Goal: Task Accomplishment & Management: Complete application form

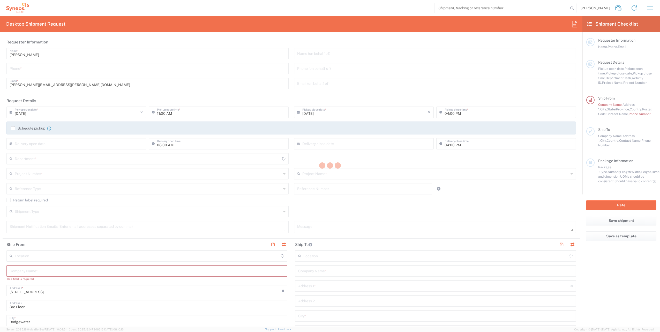
type input "[US_STATE]"
type input "[GEOGRAPHIC_DATA]"
type input "6055"
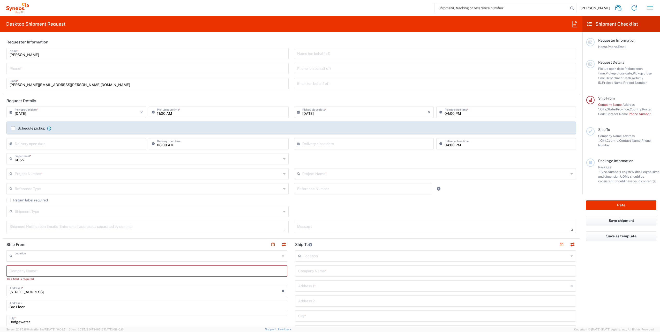
type input "Syneos Health Commercial Servi- [GEOGRAPHIC_DATA] [GEOGRAPHIC_DATA]"
click at [315, 52] on input "text" at bounding box center [435, 53] width 276 height 9
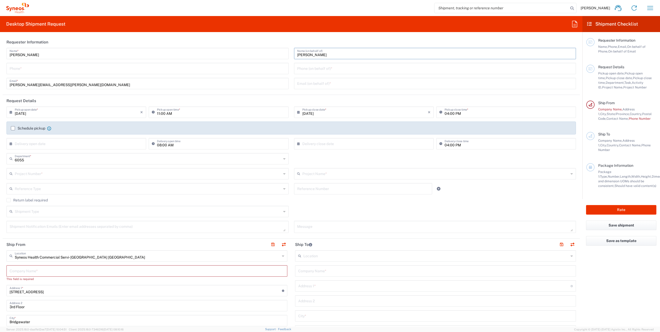
type input "[PERSON_NAME]"
click at [115, 68] on input "tel" at bounding box center [148, 68] width 276 height 9
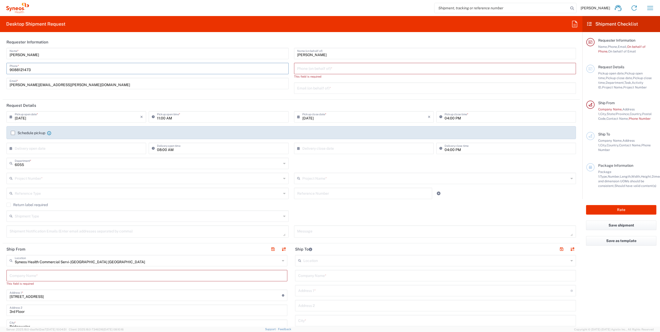
type input "9088121473"
click at [320, 69] on input "tel" at bounding box center [435, 68] width 276 height 9
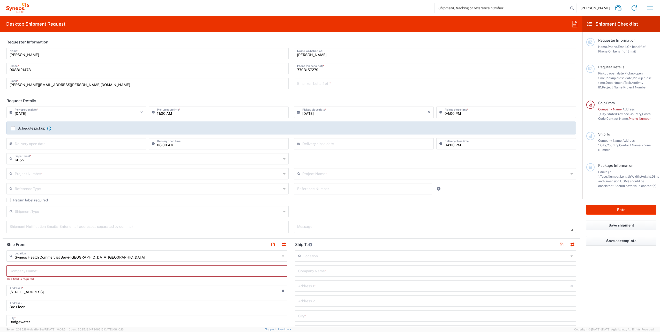
type input "7703157279"
click at [64, 111] on input "[DATE]" at bounding box center [77, 111] width 125 height 9
click at [84, 137] on span "4" at bounding box center [85, 136] width 8 height 7
type input "[DATE]"
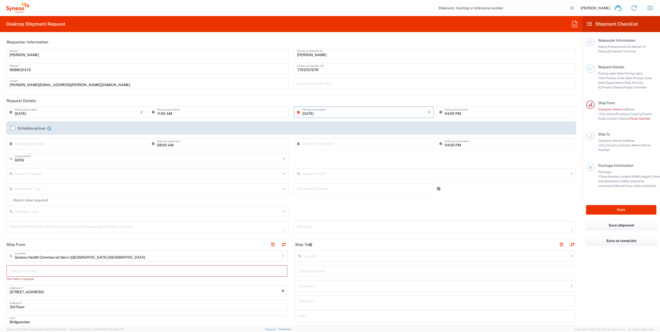
drag, startPoint x: 12, startPoint y: 128, endPoint x: 61, endPoint y: 123, distance: 48.7
click at [12, 128] on label "Schedule pickup" at bounding box center [28, 128] width 34 height 4
click at [13, 128] on input "Schedule pickup" at bounding box center [13, 128] width 0 height 0
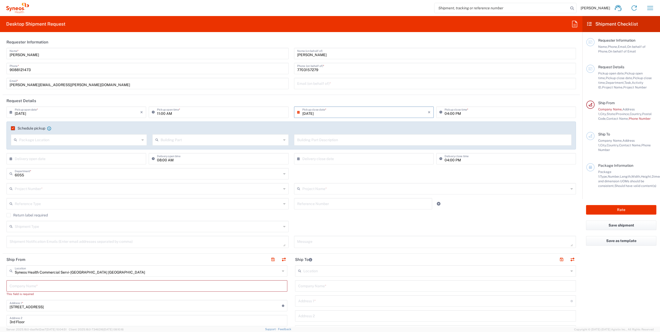
click at [12, 127] on label "Schedule pickup" at bounding box center [28, 128] width 34 height 4
click at [12, 128] on input "Schedule pickup" at bounding box center [12, 128] width 0 height 0
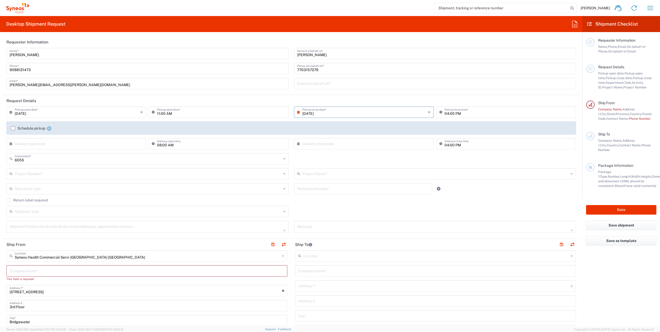
click at [326, 111] on input "[DATE]" at bounding box center [364, 111] width 125 height 9
click at [347, 145] on span "8" at bounding box center [348, 144] width 8 height 7
type input "[DATE]"
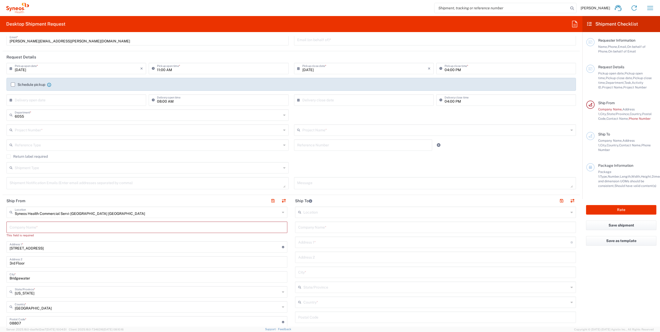
scroll to position [52, 0]
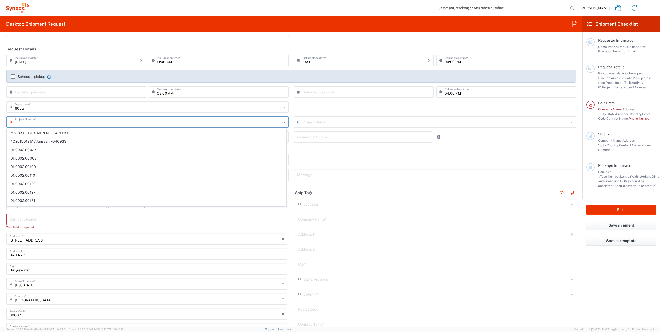
click at [63, 123] on input "text" at bounding box center [148, 121] width 267 height 9
click at [66, 133] on span "**6183 DEPARTMENTAL EXPENSE" at bounding box center [146, 133] width 279 height 8
type input "**6183 DEPARTMENTAL EXPENSE"
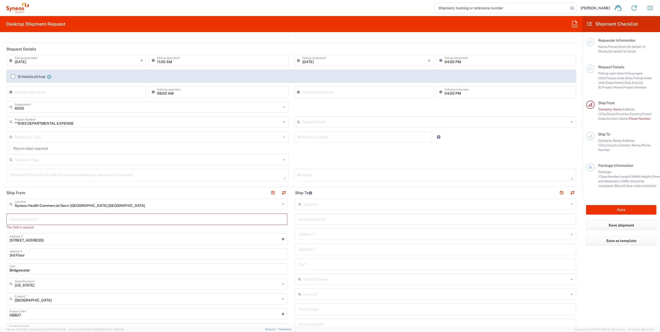
type input "6183"
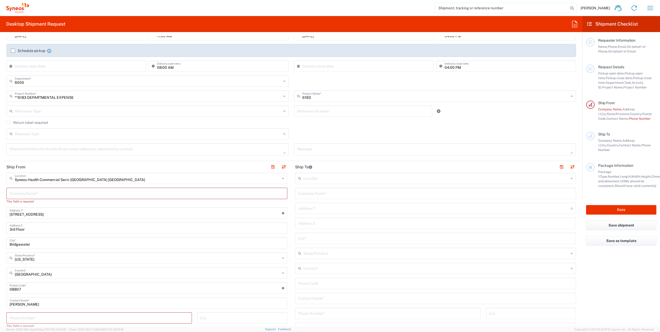
scroll to position [103, 0]
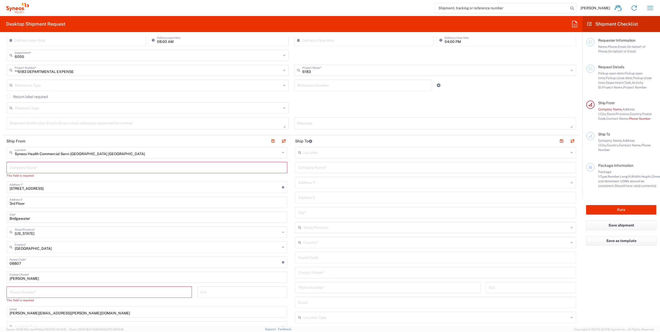
click at [85, 167] on input "text" at bounding box center [147, 167] width 275 height 9
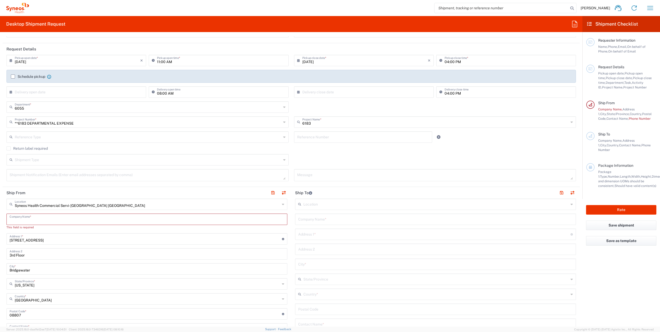
scroll to position [78, 0]
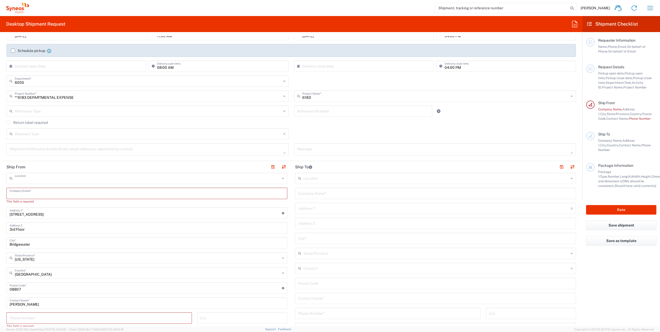
click at [81, 180] on input "text" at bounding box center [147, 178] width 265 height 9
type input "[STREET_ADDRESS]"
type input "Syneos Health"
type input "[STREET_ADDRESS]"
type input "[GEOGRAPHIC_DATA]"
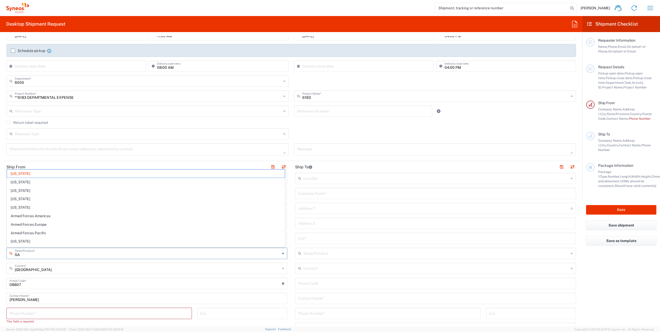
type input "[US_STATE]"
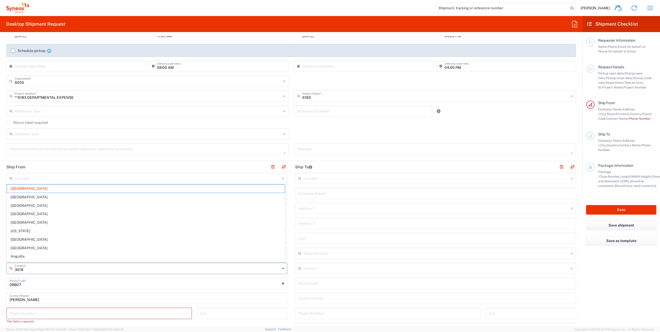
type input "30188"
type input "[GEOGRAPHIC_DATA]"
click at [115, 161] on header "Ship From" at bounding box center [147, 167] width 289 height 12
click at [34, 253] on input "[US_STATE]" at bounding box center [147, 253] width 265 height 9
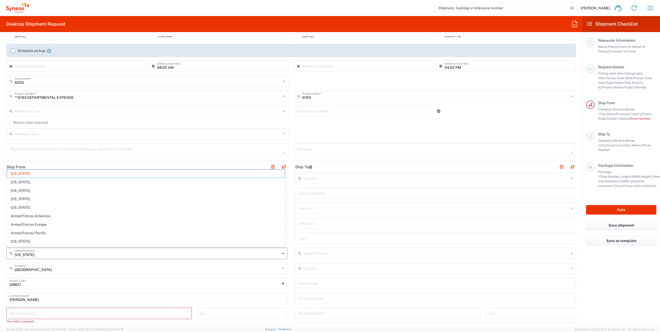
type input "New Jerseyg"
drag, startPoint x: 35, startPoint y: 253, endPoint x: -13, endPoint y: 165, distance: 100.2
click at [0, 165] on html "[PERSON_NAME] Home Shipment estimator Shipment tracking Desktop shipment reques…" at bounding box center [330, 166] width 660 height 332
click at [28, 262] on span "[US_STATE]" at bounding box center [146, 264] width 278 height 8
type input "[US_STATE]"
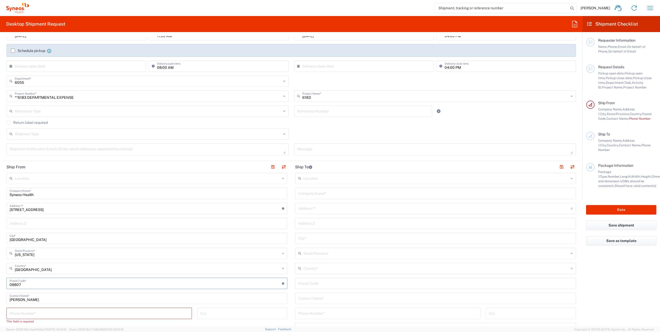
drag, startPoint x: 23, startPoint y: 283, endPoint x: 3, endPoint y: 285, distance: 20.5
click at [3, 285] on main "Location [PERSON_NAME] LLC-[GEOGRAPHIC_DATA] [GEOGRAPHIC_DATA] [GEOGRAPHIC_DATA…" at bounding box center [147, 284] width 289 height 222
type input "30188"
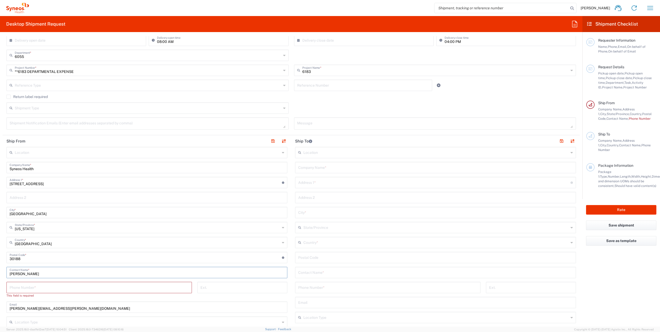
type input "[PERSON_NAME]"
type input "7703157279"
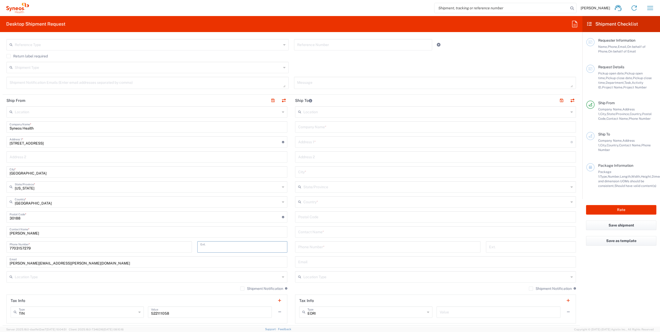
scroll to position [181, 0]
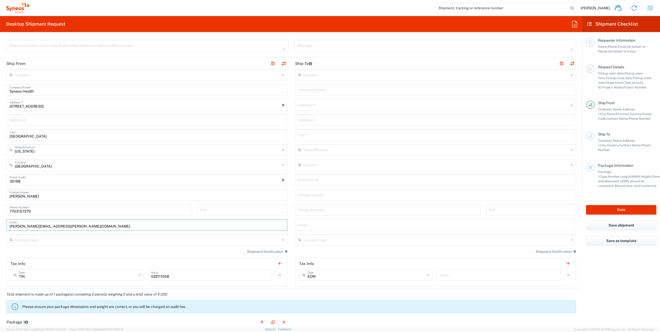
drag, startPoint x: 36, startPoint y: 221, endPoint x: -25, endPoint y: 165, distance: 83.8
click at [0, 165] on html "[PERSON_NAME] Home Shipment estimator Shipment tracking Desktop shipment reques…" at bounding box center [330, 166] width 660 height 332
type input "[EMAIL_ADDRESS][DOMAIN_NAME]"
click at [71, 213] on input "7703157279" at bounding box center [99, 209] width 179 height 9
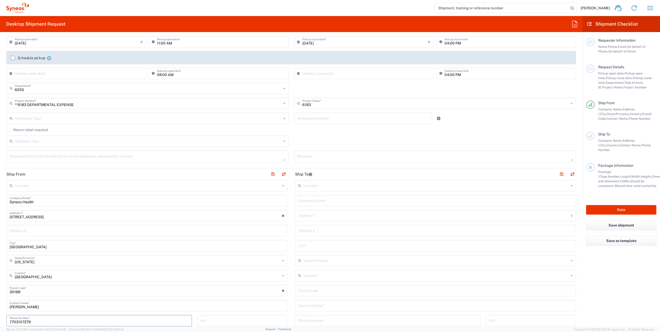
scroll to position [52, 0]
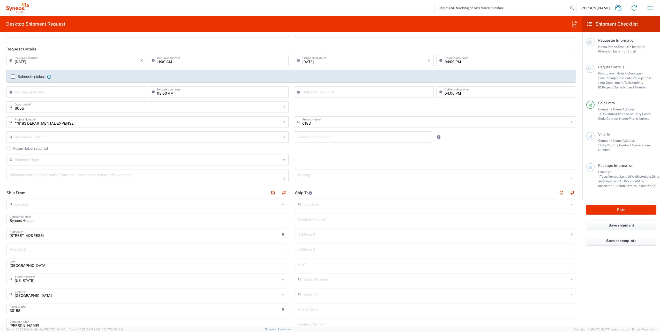
click at [331, 202] on input "text" at bounding box center [435, 203] width 265 height 9
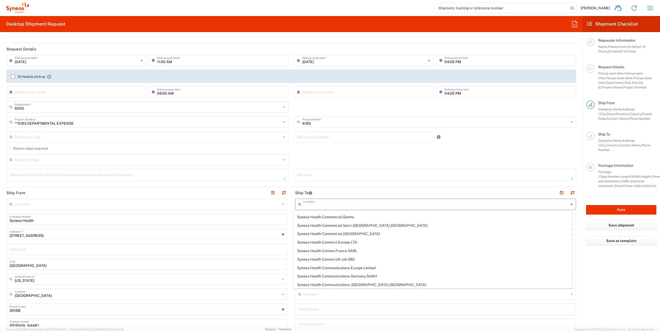
scroll to position [388, 0]
click at [345, 281] on span "SYNEOS HEALTH CONSULTING INC.-[GEOGRAPHIC_DATA] [GEOGRAPHIC_DATA]" at bounding box center [433, 285] width 278 height 8
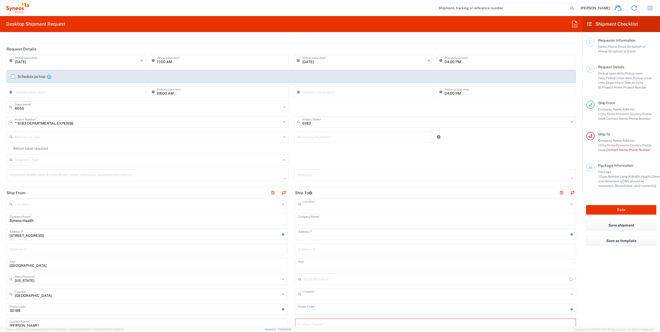
type input "SYNEOS HEALTH CONSULTING INC.-[GEOGRAPHIC_DATA] [GEOGRAPHIC_DATA]"
type input "Syneos Health Consulting Inc."
type input "[GEOGRAPHIC_DATA]"
type input "Morrisville"
type input "[GEOGRAPHIC_DATA]"
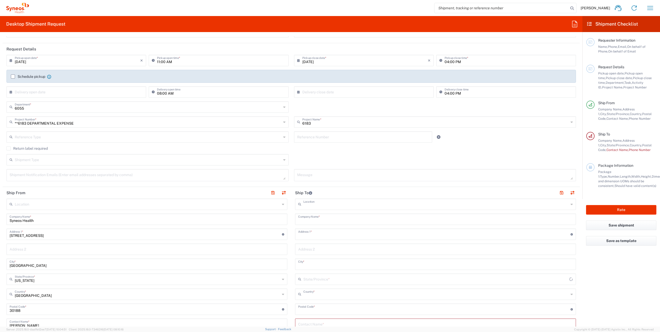
type input "27560"
type input "[US_STATE]"
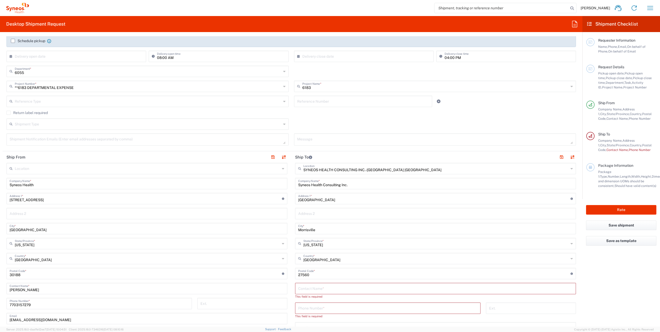
scroll to position [129, 0]
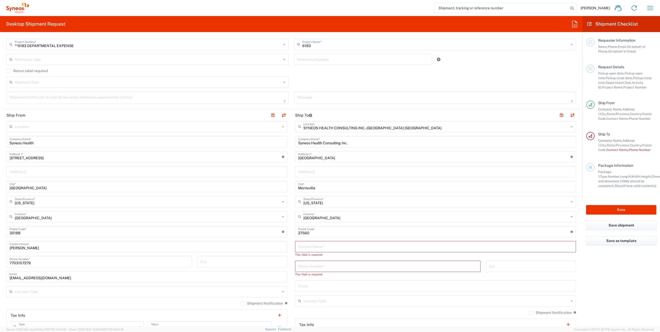
click at [313, 246] on input "text" at bounding box center [435, 246] width 275 height 9
type input "Attention Asset Management"
click at [322, 260] on input "tel" at bounding box center [387, 261] width 179 height 9
drag, startPoint x: 326, startPoint y: 263, endPoint x: 320, endPoint y: 260, distance: 6.7
click at [278, 261] on div "Ship From Location [PERSON_NAME] LLC-[GEOGRAPHIC_DATA] [GEOGRAPHIC_DATA] [GEOGR…" at bounding box center [291, 224] width 577 height 231
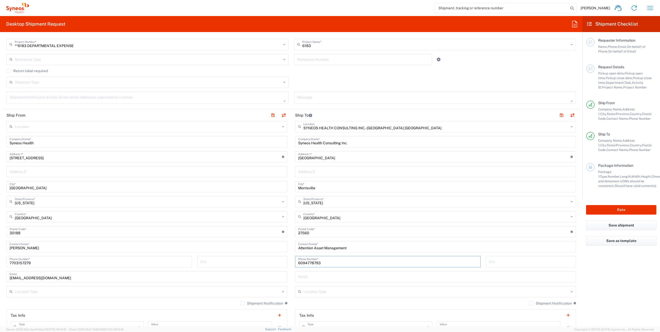
paste input "[PHONE_NUMBER]"
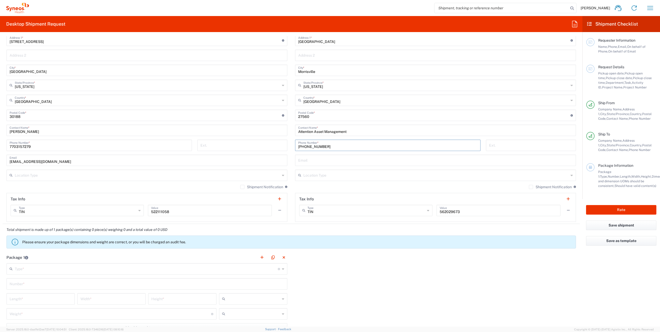
scroll to position [285, 0]
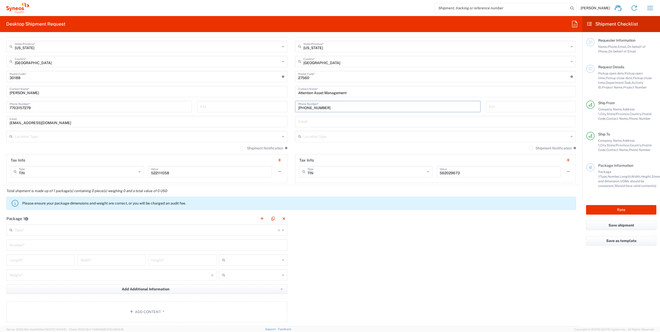
type input "[PHONE_NUMBER]"
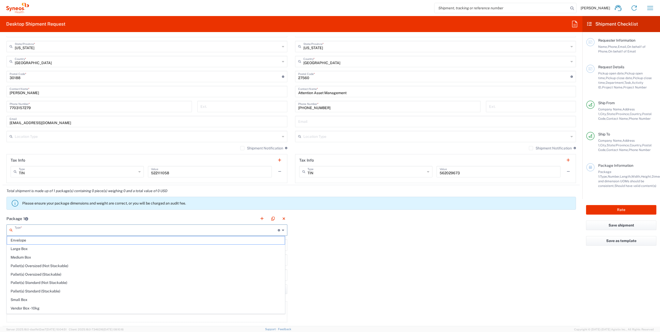
click at [44, 230] on input "text" at bounding box center [146, 229] width 263 height 9
click at [45, 256] on span "Medium Box" at bounding box center [146, 257] width 278 height 8
type input "Medium Box"
type input "13"
type input "11.5"
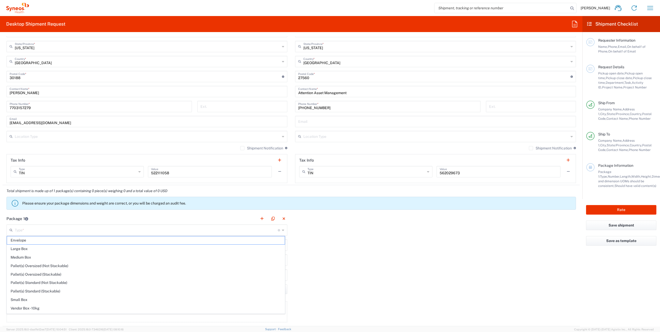
type input "2.5"
type input "in"
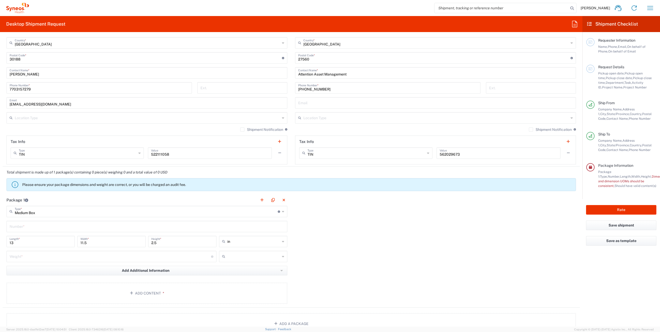
scroll to position [310, 0]
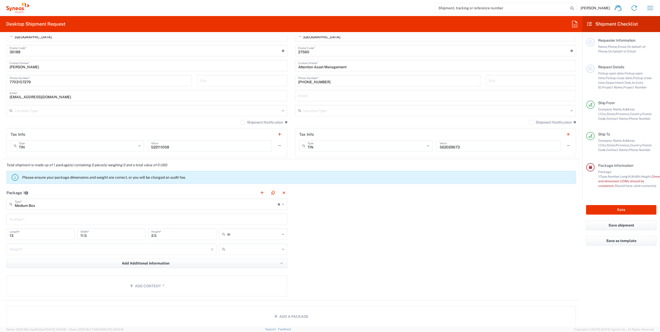
click at [64, 217] on input "text" at bounding box center [147, 218] width 275 height 9
type input "1"
click at [49, 236] on input "13" at bounding box center [41, 233] width 62 height 9
drag, startPoint x: 34, startPoint y: 236, endPoint x: 0, endPoint y: 234, distance: 34.2
click at [0, 234] on html "[PERSON_NAME] Home Shipment estimator Shipment tracking Desktop shipment reques…" at bounding box center [330, 166] width 660 height 332
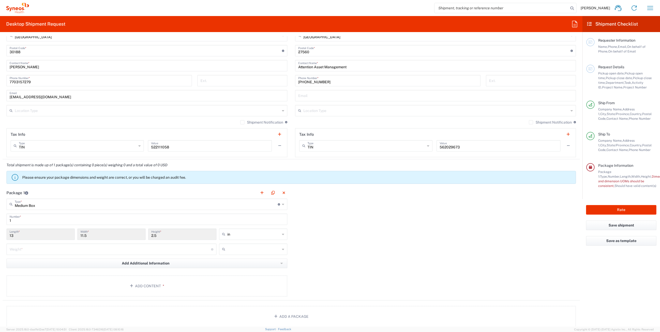
drag, startPoint x: 54, startPoint y: 232, endPoint x: 51, endPoint y: 235, distance: 4.6
click at [54, 232] on input "13" at bounding box center [41, 233] width 62 height 9
click at [46, 235] on input "13" at bounding box center [41, 233] width 62 height 9
click at [41, 249] on input "number" at bounding box center [110, 248] width 201 height 9
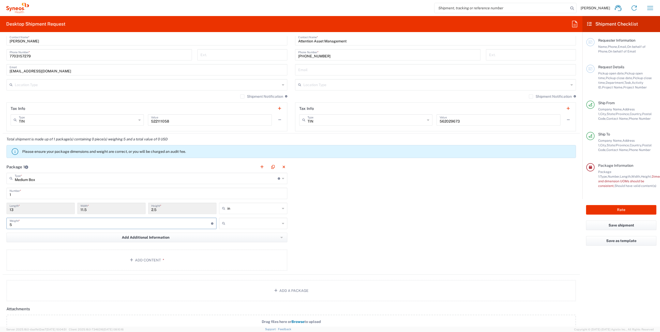
type input "5"
click at [432, 243] on div "Package 1 Medium Box Type * Material used to package goods Envelope Large Box M…" at bounding box center [291, 218] width 577 height 114
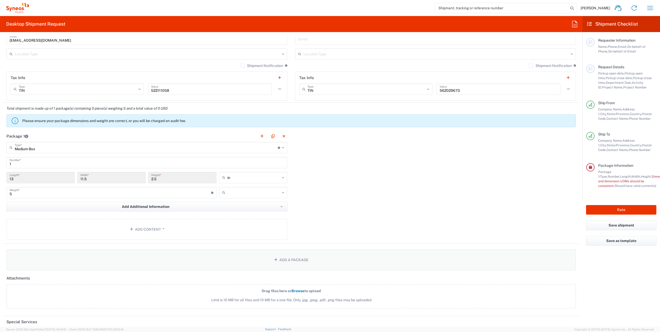
scroll to position [414, 0]
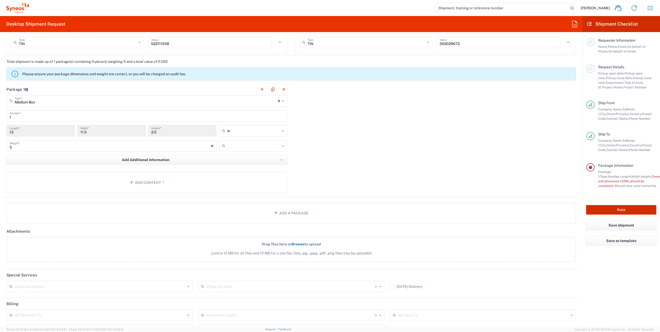
click at [639, 208] on button "Rate" at bounding box center [621, 210] width 70 height 10
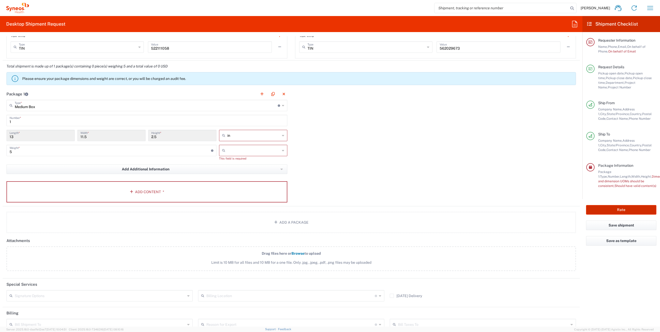
scroll to position [419, 0]
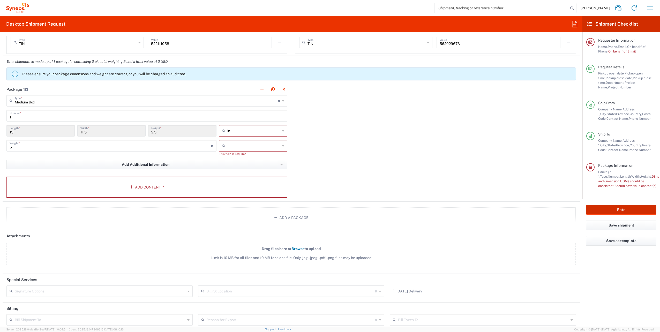
type input "**6183 DEPARTMENTAL EXPENSE"
click at [231, 145] on input "text" at bounding box center [253, 146] width 53 height 8
click at [230, 163] on span "lbs" at bounding box center [251, 165] width 67 height 8
type input "lbs"
click at [615, 210] on button "Rate" at bounding box center [621, 210] width 70 height 10
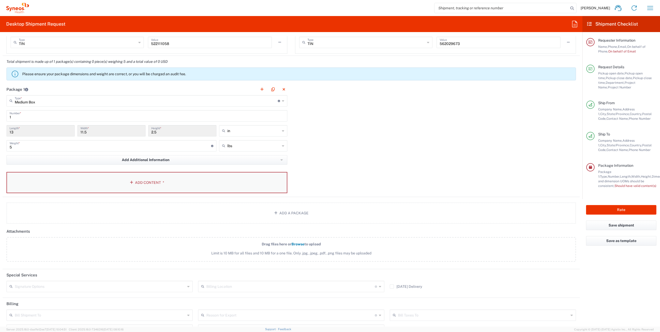
click at [148, 181] on button "Add Content *" at bounding box center [146, 182] width 281 height 21
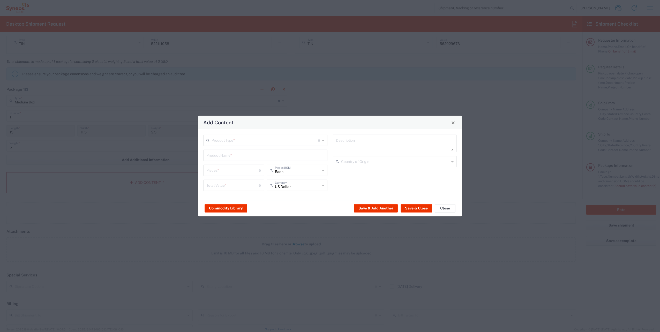
click at [245, 140] on input "text" at bounding box center [265, 140] width 106 height 9
click at [240, 160] on span "General Commodity" at bounding box center [265, 160] width 123 height 8
type input "General Commodity"
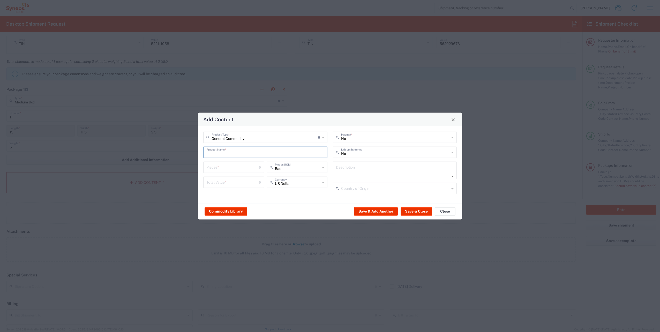
click at [242, 154] on input "text" at bounding box center [265, 151] width 118 height 9
type input "Laptop"
type input "1"
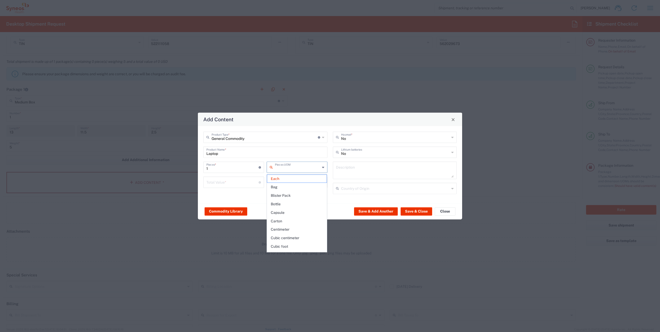
click at [250, 183] on input "number" at bounding box center [232, 181] width 52 height 9
type input "Each"
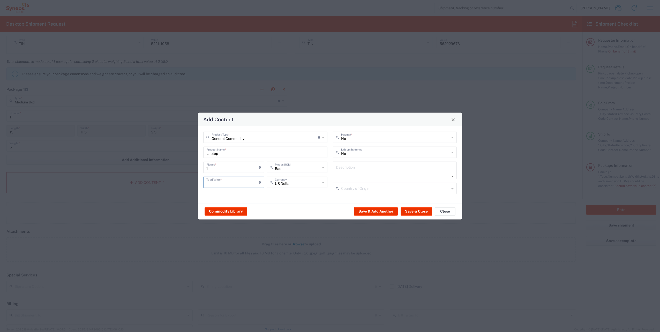
click at [250, 183] on input "number" at bounding box center [232, 181] width 52 height 9
type input "10000"
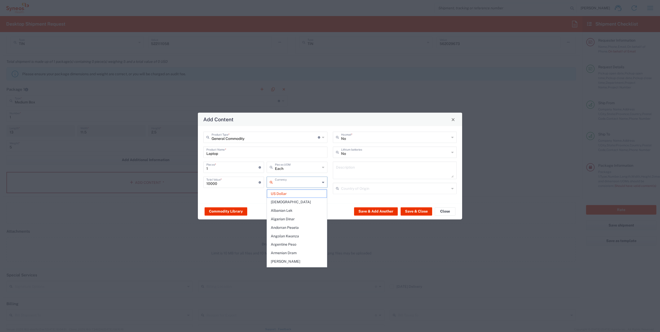
click at [264, 201] on div "General Commodity Product Type * Document: Paper document generated internally …" at bounding box center [330, 164] width 264 height 77
type input "US Dollar"
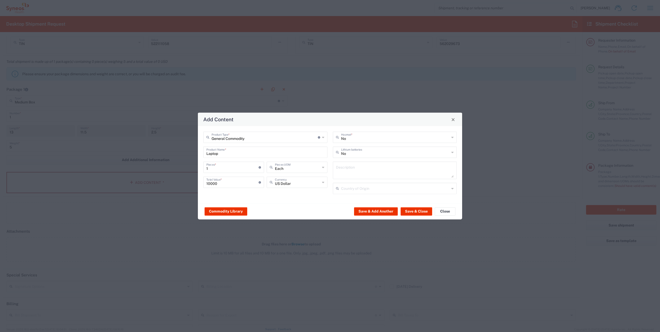
click at [285, 192] on div "US Dollar Currency" at bounding box center [296, 184] width 63 height 15
click at [412, 210] on button "Save & Close" at bounding box center [417, 211] width 32 height 8
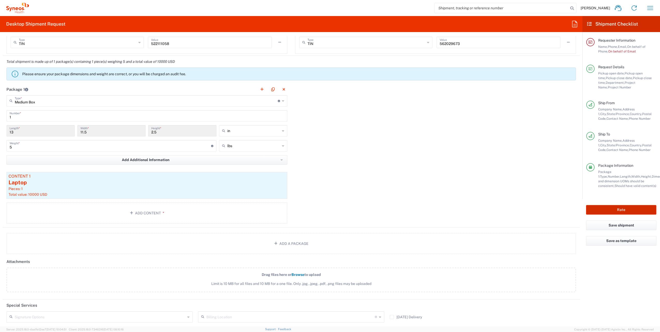
click at [619, 207] on button "Rate" at bounding box center [621, 210] width 70 height 10
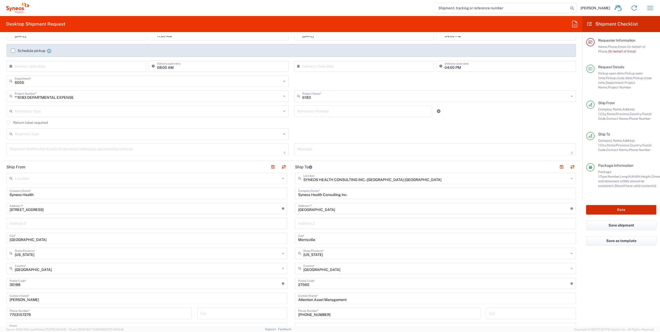
scroll to position [0, 0]
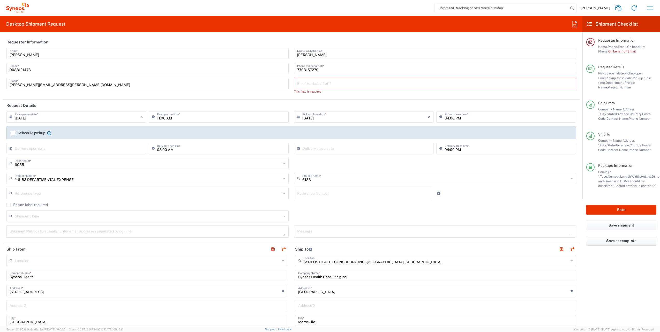
click at [332, 82] on input "text" at bounding box center [435, 83] width 276 height 9
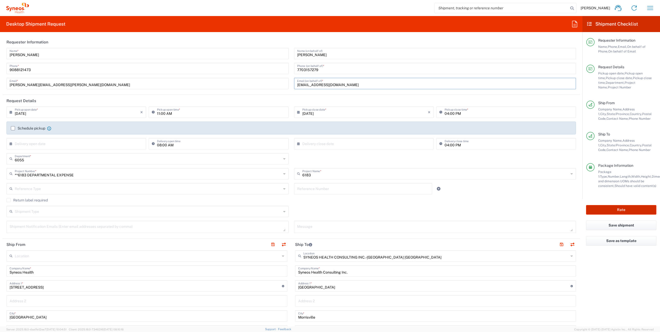
type input "[EMAIL_ADDRESS][DOMAIN_NAME]"
click at [635, 208] on button "Rate" at bounding box center [621, 210] width 70 height 10
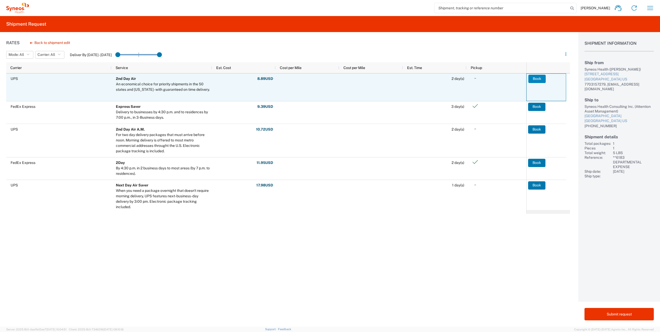
click at [540, 80] on button "Book" at bounding box center [536, 79] width 17 height 8
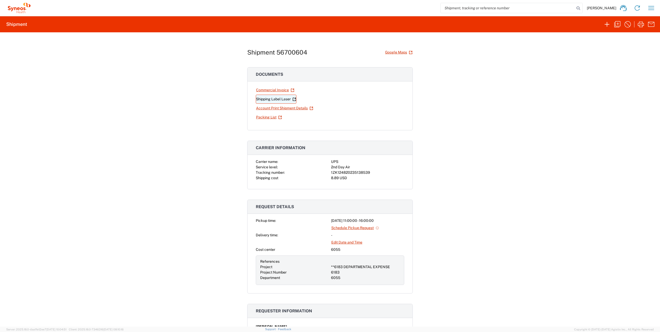
click at [278, 100] on link "Shipping Label Laser" at bounding box center [276, 99] width 41 height 9
